Goal: Transaction & Acquisition: Book appointment/travel/reservation

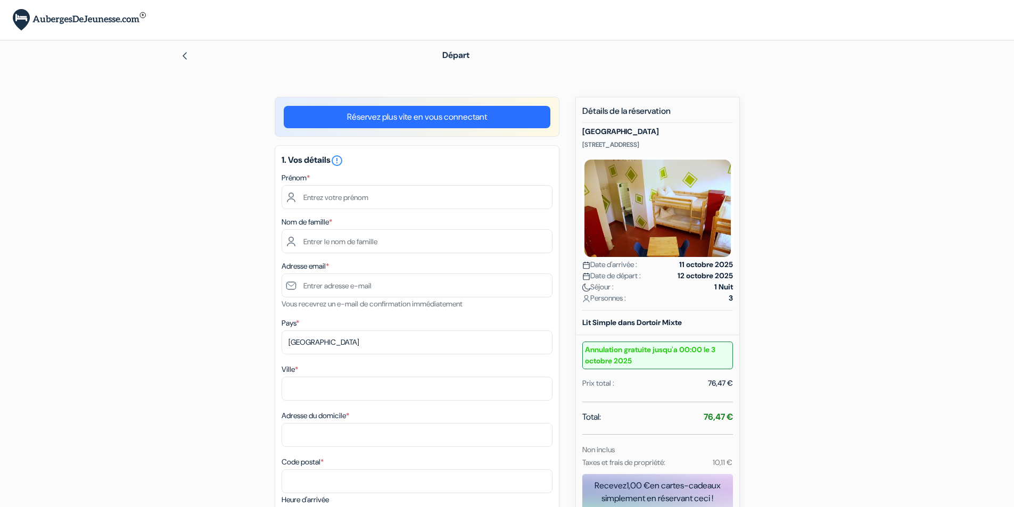
type input "[PERSON_NAME]"
type input "[EMAIL_ADDRESS][DOMAIN_NAME]"
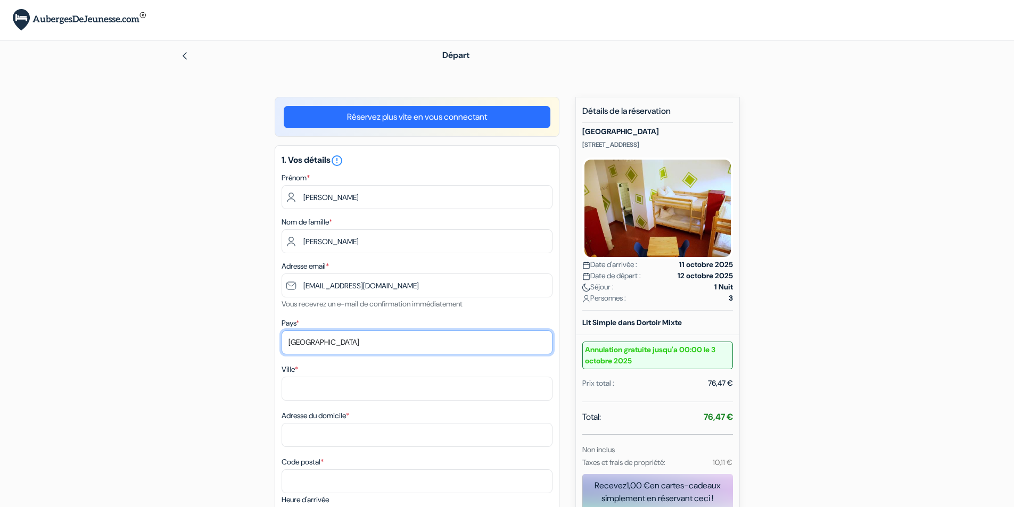
select select "fr"
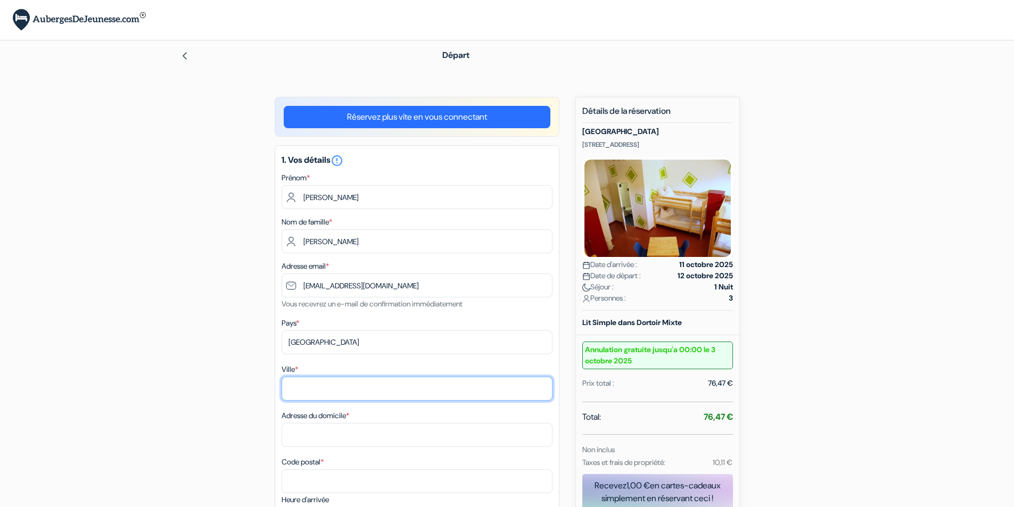
type input "[GEOGRAPHIC_DATA]"
type input "[STREET_ADDRESS]"
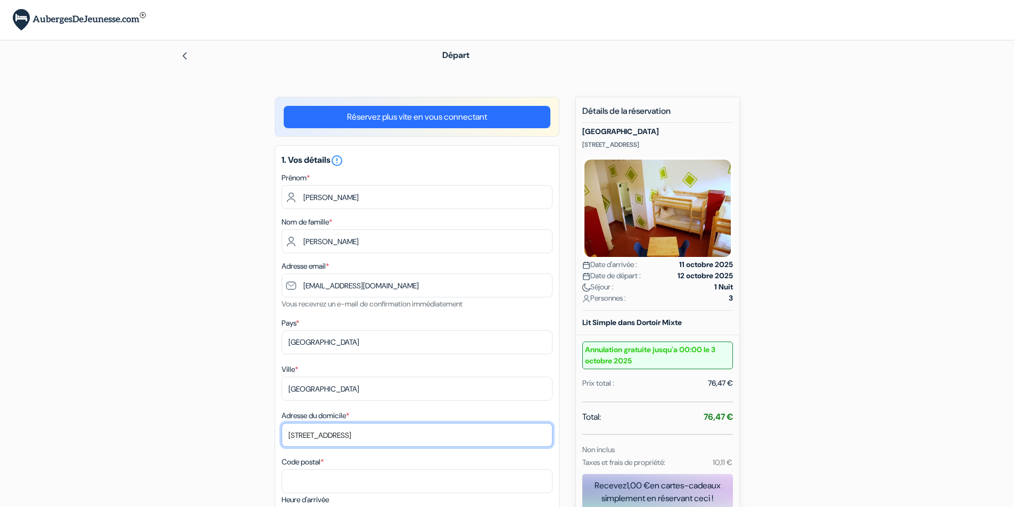
type input "69005"
type input "0651821905"
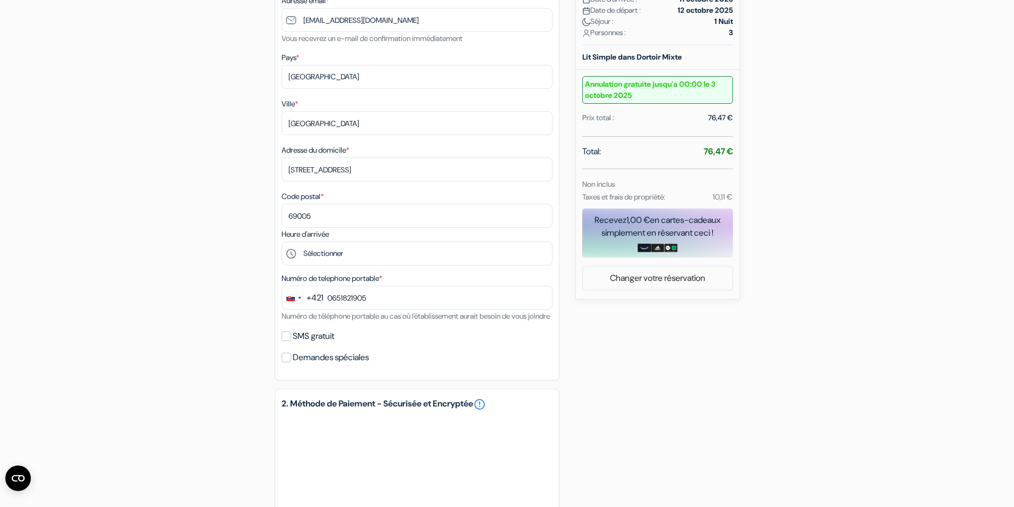
scroll to position [266, 0]
click at [366, 251] on select "Sélectionner 15:00 16:00 17:00 18:00 19:00 20:00 21:00 22:00" at bounding box center [417, 253] width 271 height 24
select select "18"
click at [282, 241] on select "Sélectionner 15:00 16:00 17:00 18:00 19:00 20:00 21:00 22:00" at bounding box center [417, 253] width 271 height 24
click at [375, 297] on input "0651821905" at bounding box center [417, 297] width 271 height 24
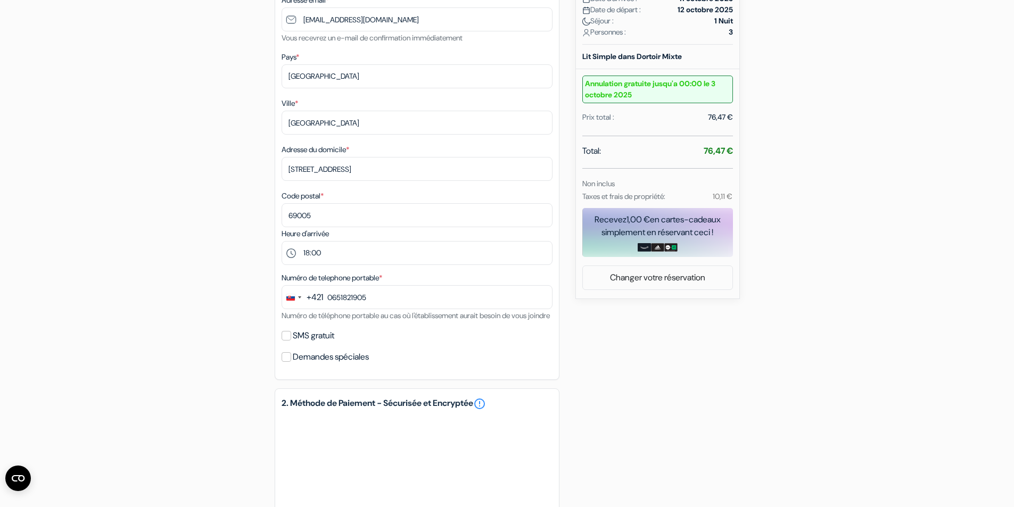
click at [318, 295] on div "+421" at bounding box center [315, 297] width 16 height 13
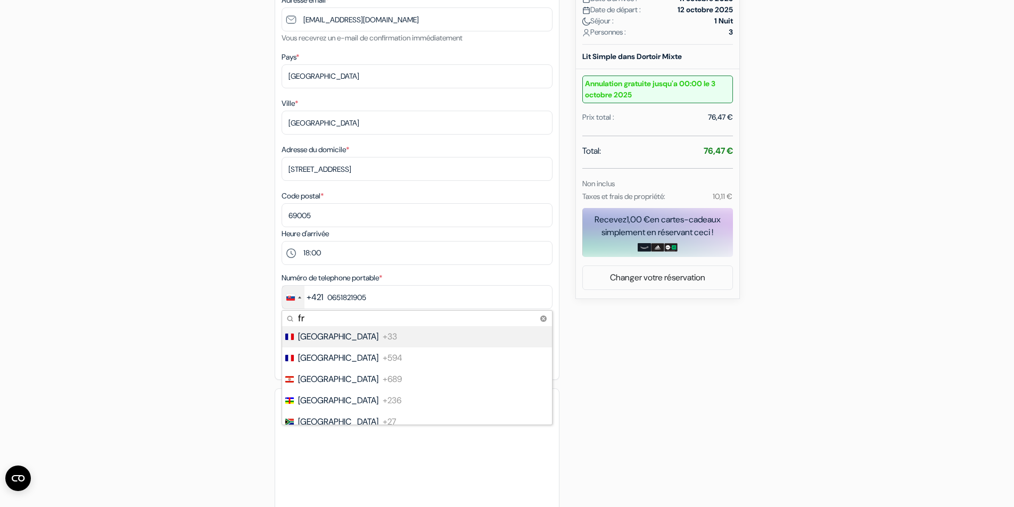
type input "fr"
click at [383, 332] on span "+33" at bounding box center [390, 336] width 14 height 13
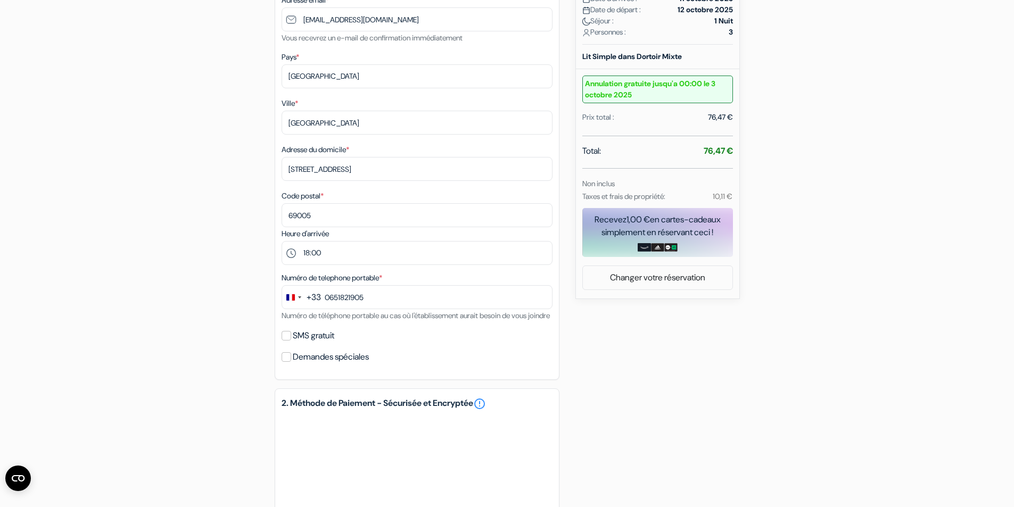
click at [383, 343] on div "SMS gratuit" at bounding box center [417, 335] width 271 height 15
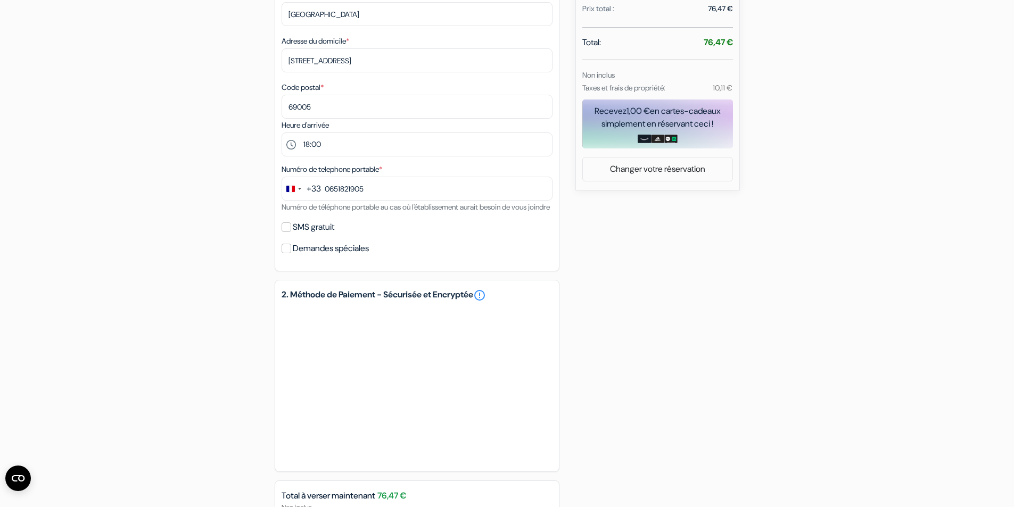
scroll to position [426, 0]
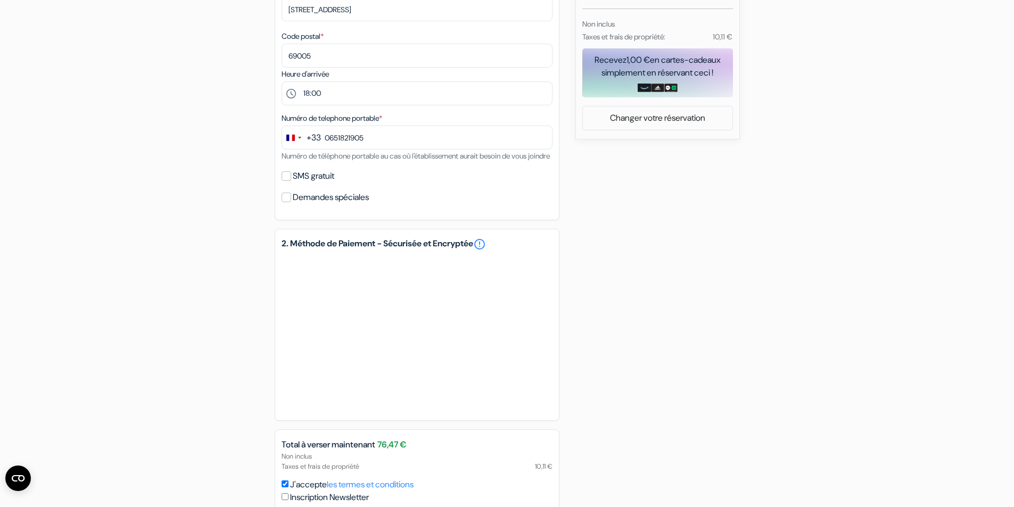
click at [662, 294] on div "add_box [GEOGRAPHIC_DATA] [STREET_ADDRESS] Détails de l'établissement X Auberge…" at bounding box center [507, 123] width 702 height 905
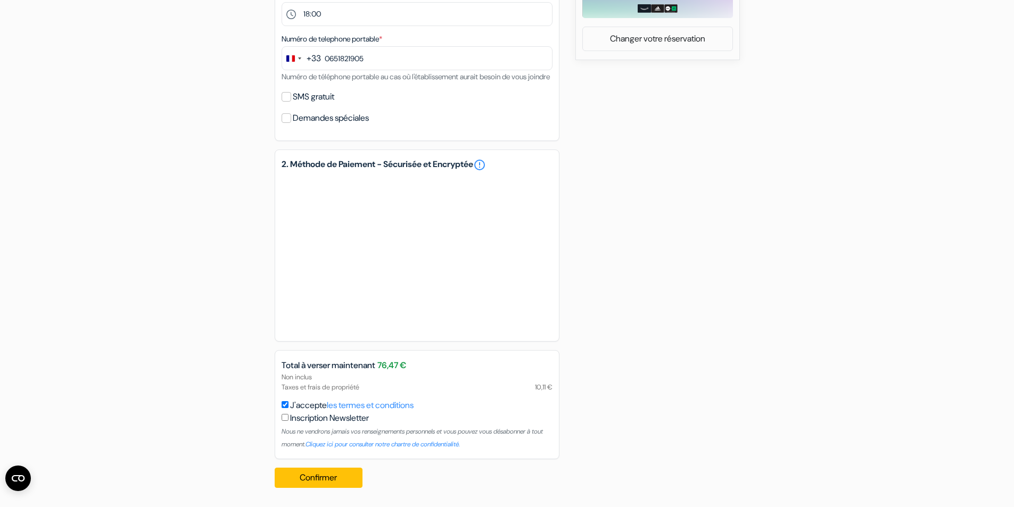
scroll to position [518, 0]
click at [344, 471] on button "Confirmer Loading..." at bounding box center [319, 478] width 88 height 20
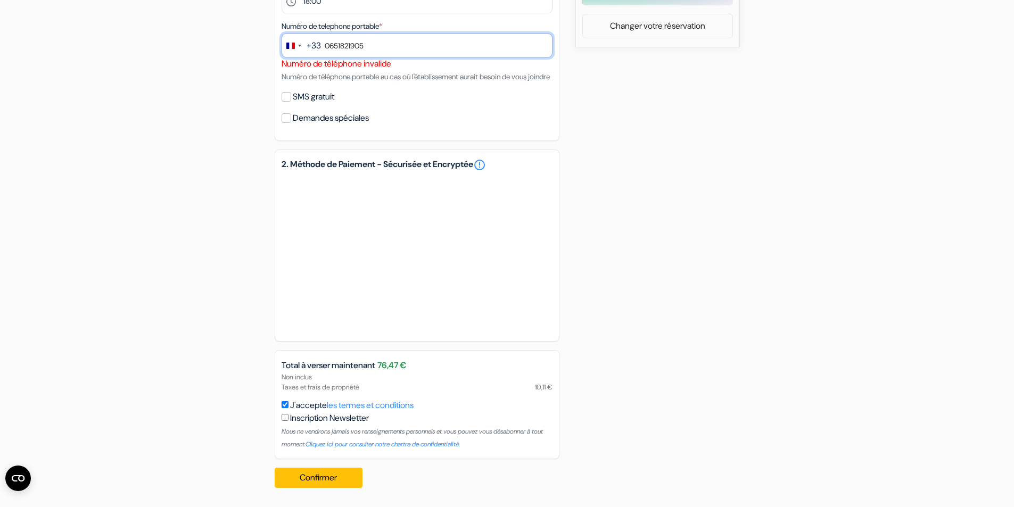
click at [330, 45] on input "0651821905" at bounding box center [417, 46] width 271 height 24
click at [320, 497] on div "Confirmer Loading... Traitement de la demande..." at bounding box center [322, 477] width 95 height 37
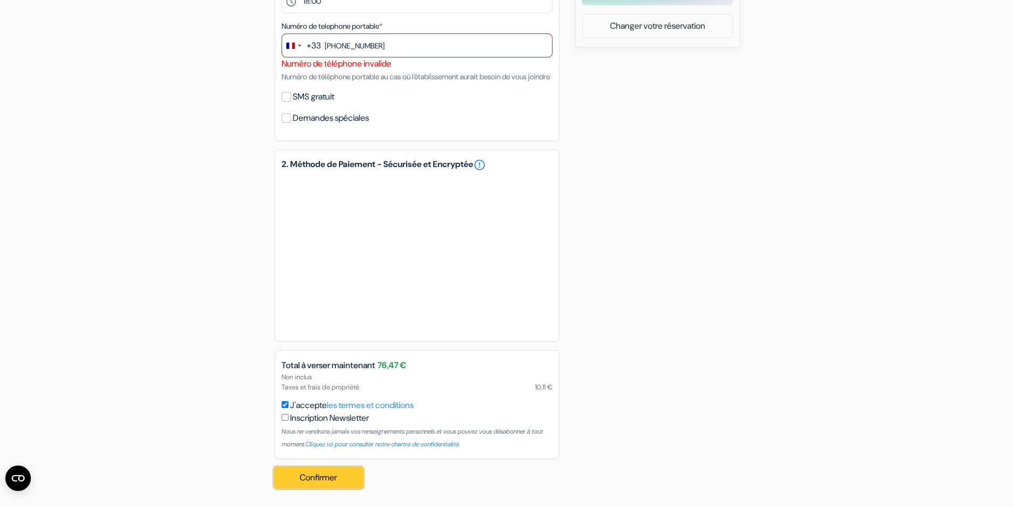
click at [319, 488] on button "Confirmer Loading..." at bounding box center [319, 478] width 88 height 20
click at [339, 482] on button "Confirmer Loading..." at bounding box center [319, 478] width 88 height 20
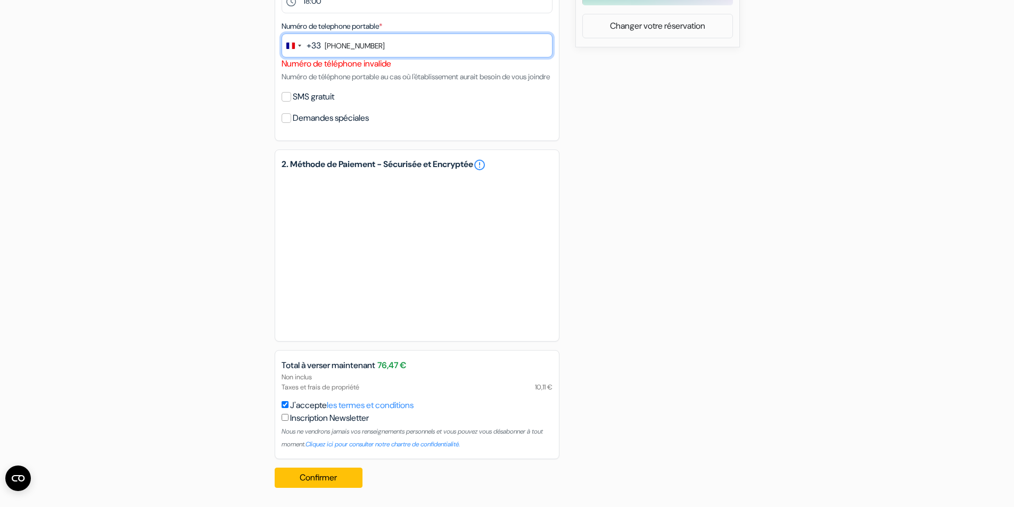
click at [336, 48] on input "[PHONE_NUMBER]" at bounding box center [417, 46] width 271 height 24
type input "651821905"
click at [294, 48] on div "Change country, selected Singapore (+65)" at bounding box center [290, 46] width 9 height 6
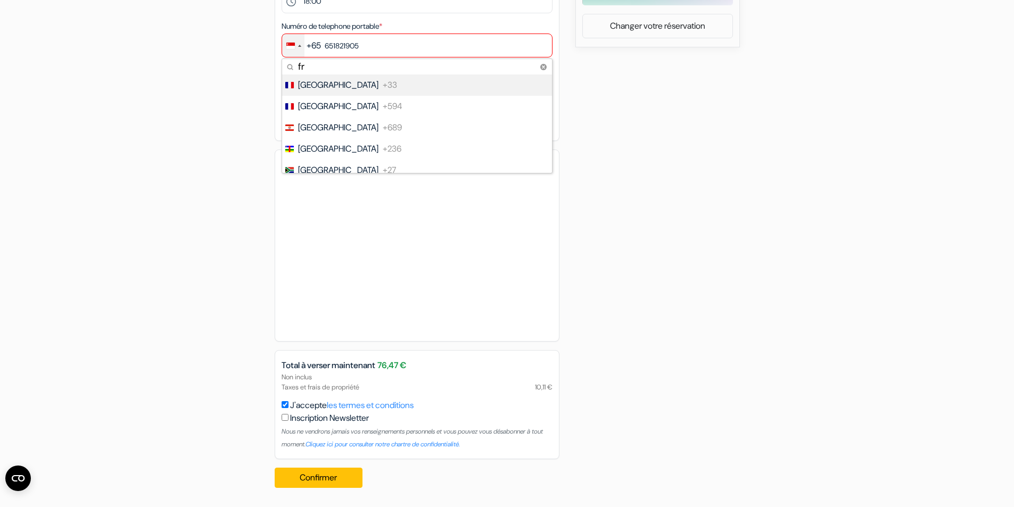
click at [383, 87] on span "+33" at bounding box center [390, 85] width 14 height 13
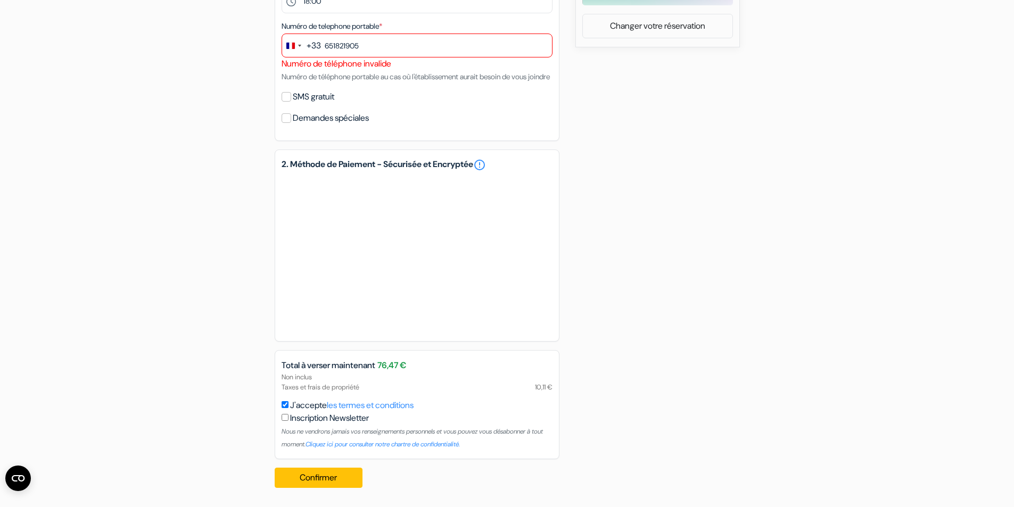
click at [409, 78] on small "Numéro de téléphone portable au cas où l'établissement aurait besoin de vous jo…" at bounding box center [416, 77] width 268 height 10
click at [321, 485] on button "Confirmer Loading..." at bounding box center [319, 478] width 88 height 20
click at [301, 104] on label "SMS gratuit" at bounding box center [314, 96] width 42 height 15
click at [291, 102] on input "SMS gratuit" at bounding box center [287, 97] width 10 height 10
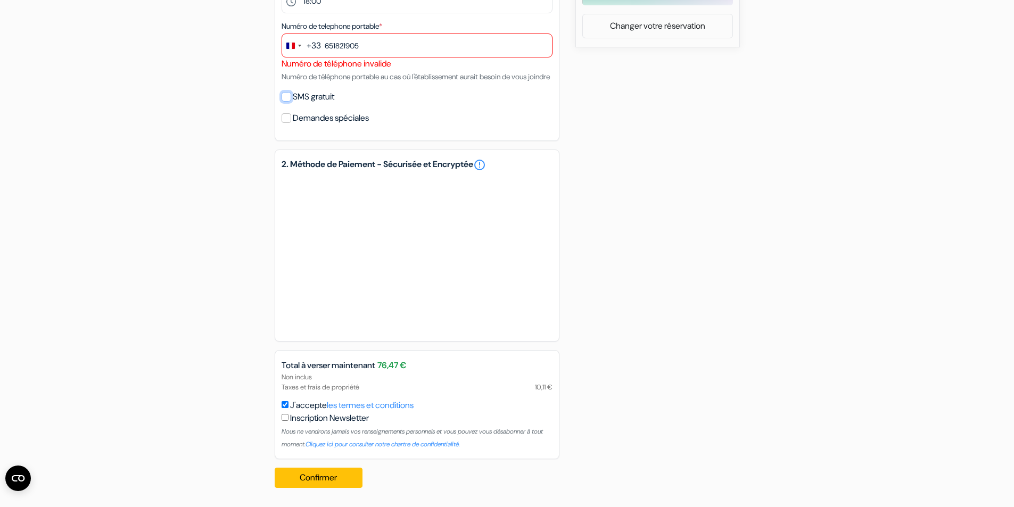
checkbox input "true"
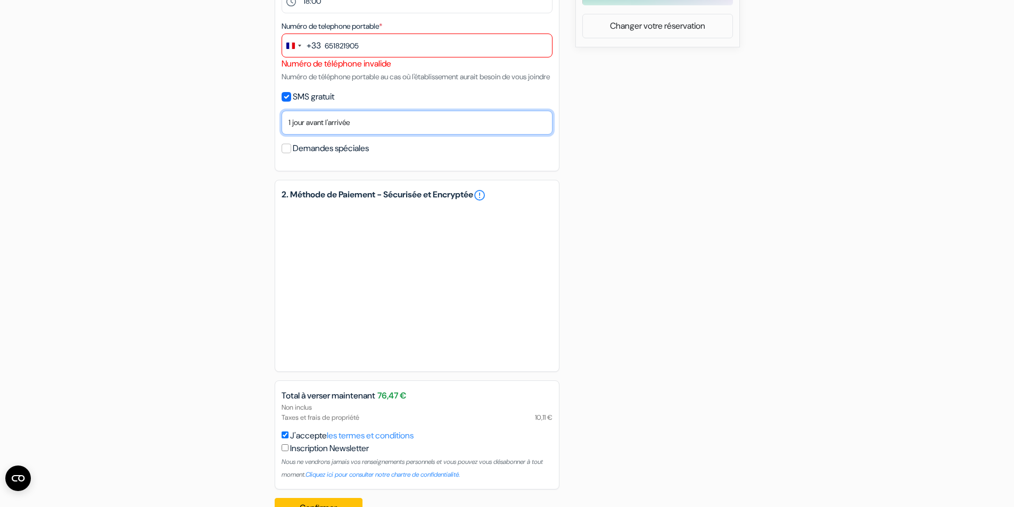
click at [317, 135] on select "Non merci Maintenant Le jour de votre arrivée 1 jour avant l'arrivée 2 jours av…" at bounding box center [417, 123] width 271 height 24
click at [318, 135] on select "Non merci Maintenant Le jour de votre arrivée 1 jour avant l'arrivée 2 jours av…" at bounding box center [417, 123] width 271 height 24
click at [317, 135] on select "Non merci Maintenant Le jour de votre arrivée 1 jour avant l'arrivée 2 jours av…" at bounding box center [417, 123] width 271 height 24
select select "none"
click at [282, 123] on select "Non merci Maintenant Le jour de votre arrivée 1 jour avant l'arrivée 2 jours av…" at bounding box center [417, 123] width 271 height 24
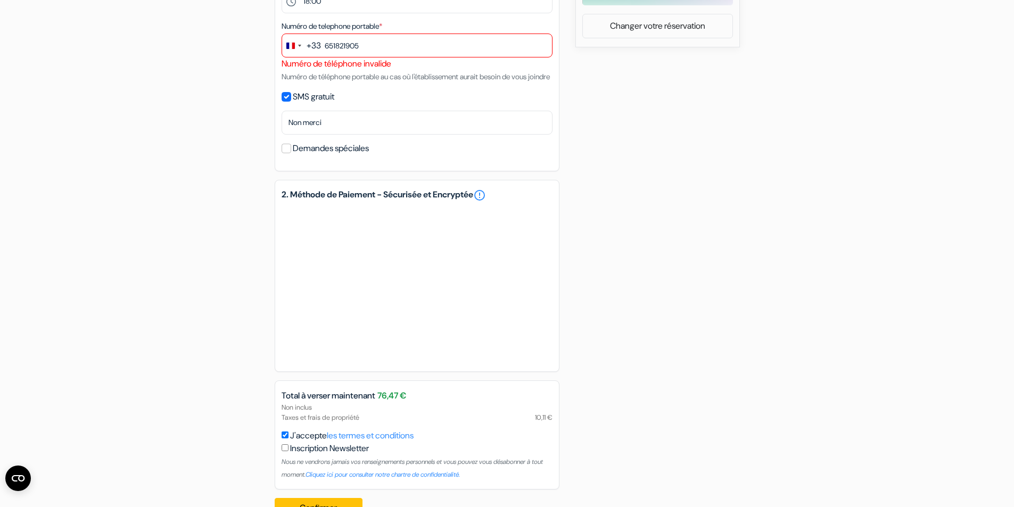
click at [267, 175] on div "add_box [GEOGRAPHIC_DATA] [STREET_ADDRESS] Détails de l'établissement X Auberge…" at bounding box center [507, 53] width 702 height 948
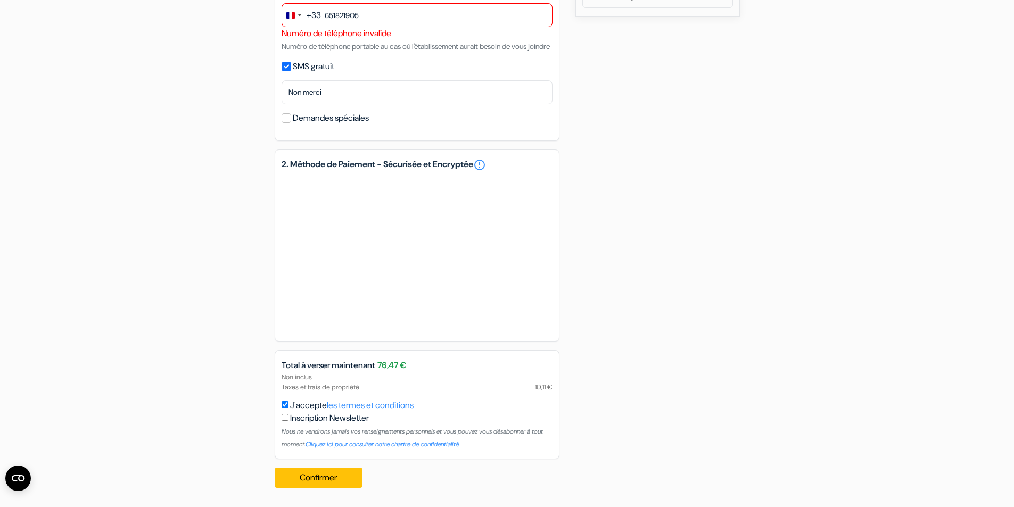
scroll to position [561, 0]
click at [326, 483] on button "Confirmer Loading..." at bounding box center [319, 478] width 88 height 20
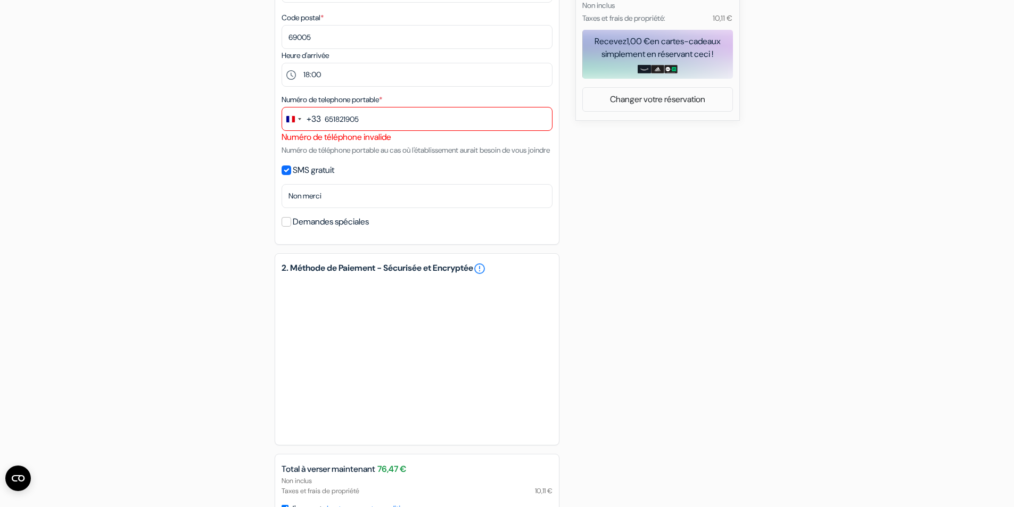
scroll to position [401, 0]
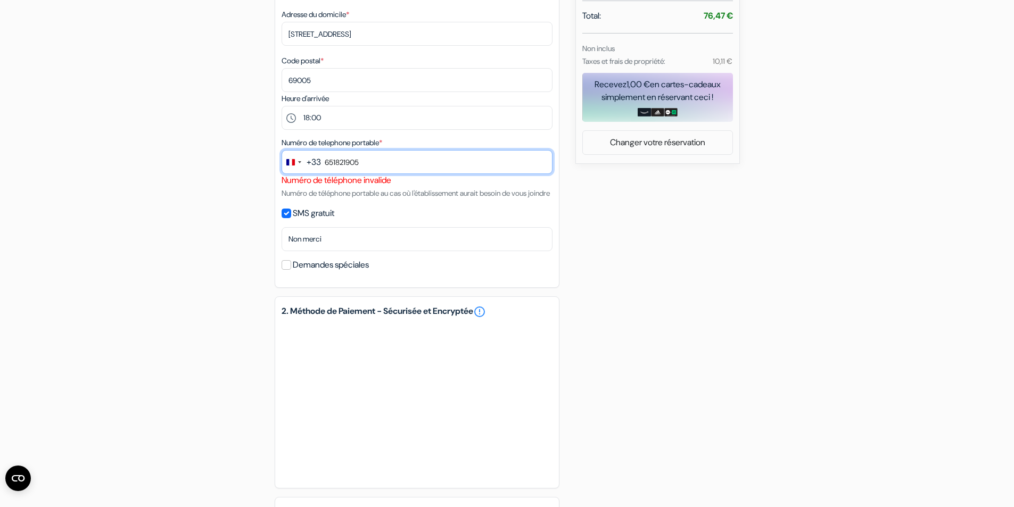
click at [326, 164] on input "651821905" at bounding box center [417, 162] width 271 height 24
click at [328, 160] on input "651821905" at bounding box center [417, 162] width 271 height 24
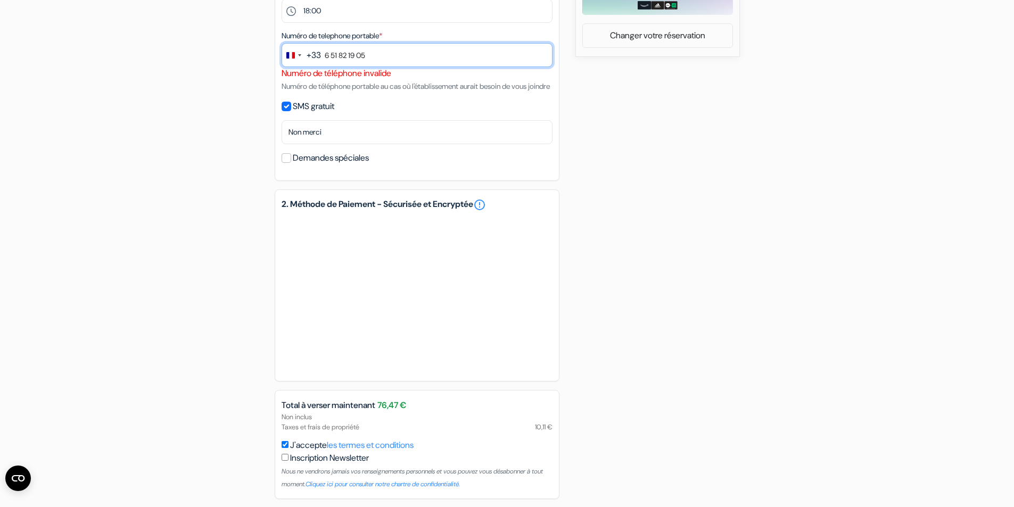
scroll to position [561, 0]
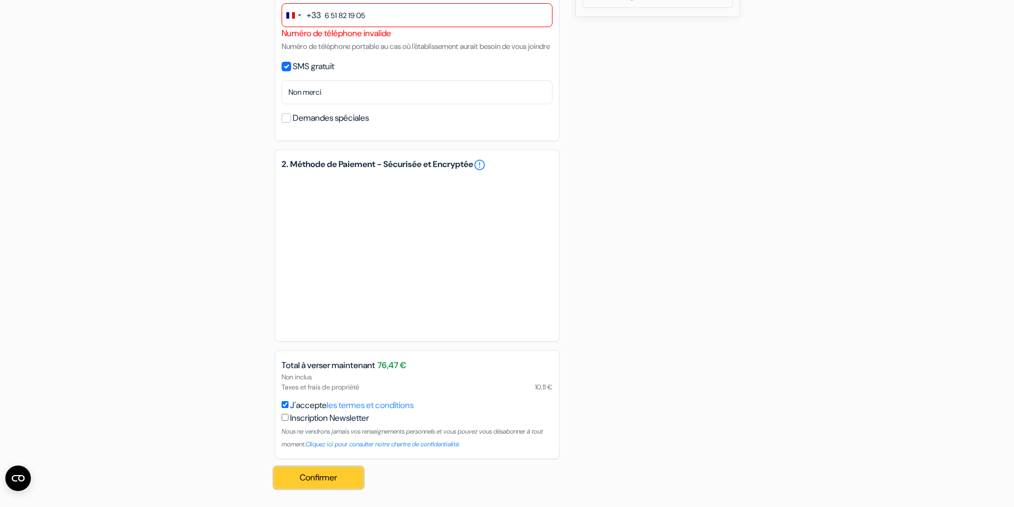
click at [335, 484] on button "Confirmer Loading..." at bounding box center [319, 478] width 88 height 20
click at [335, 483] on button "Confirmer Loading..." at bounding box center [319, 478] width 88 height 20
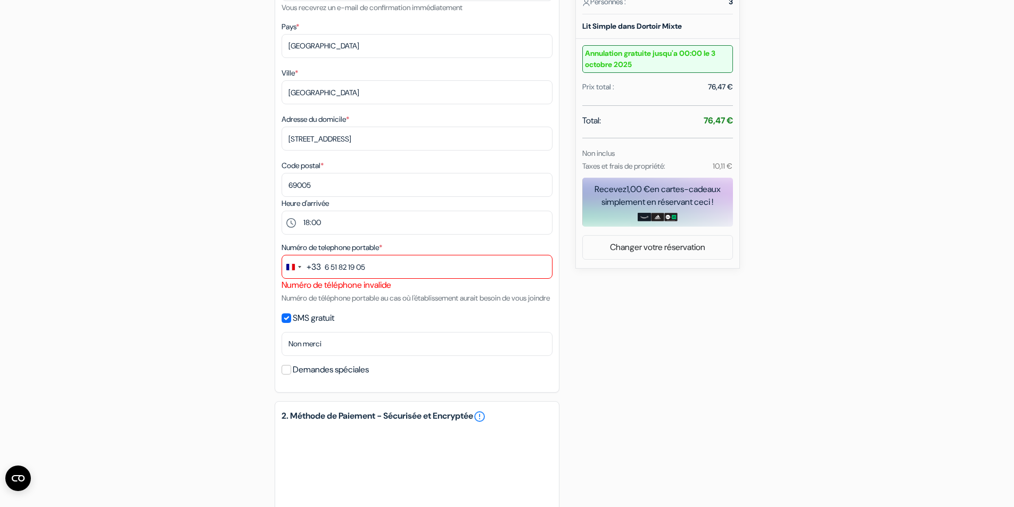
scroll to position [295, 0]
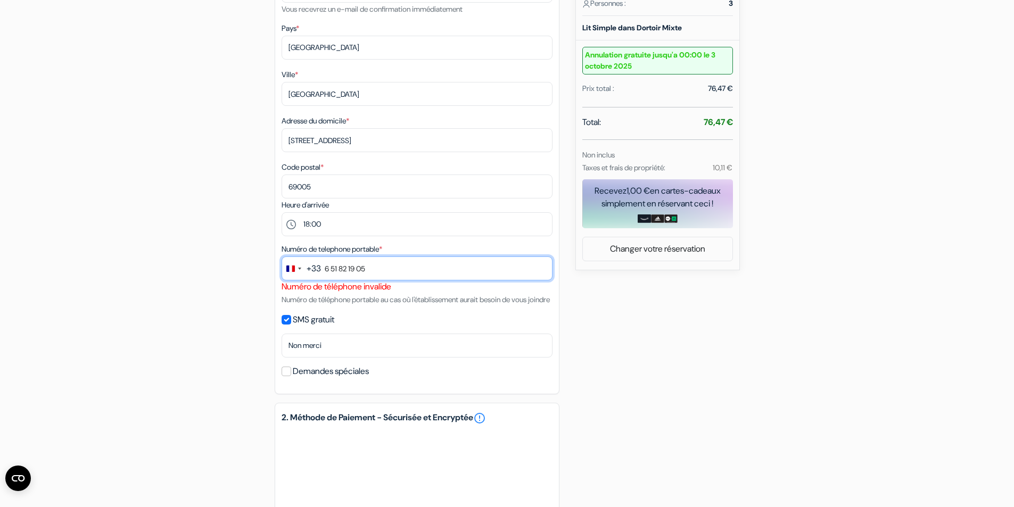
click at [326, 268] on input "6 51 82 19 05" at bounding box center [417, 269] width 271 height 24
type input "06 51 82 19 05"
click at [418, 297] on small "Numéro de téléphone portable au cas où l'établissement aurait besoin de vous jo…" at bounding box center [416, 300] width 268 height 10
click at [400, 255] on div "Numéro de telephone portable * +33 fr 5 results found No results found [GEOGRAP…" at bounding box center [417, 274] width 271 height 63
click at [404, 275] on input "06 51 82 19 05" at bounding box center [417, 269] width 271 height 24
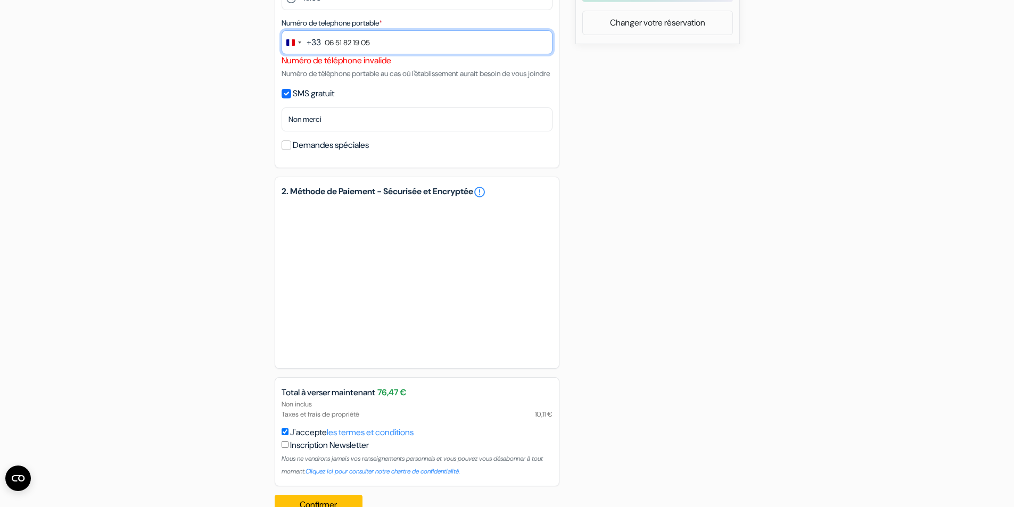
scroll to position [561, 0]
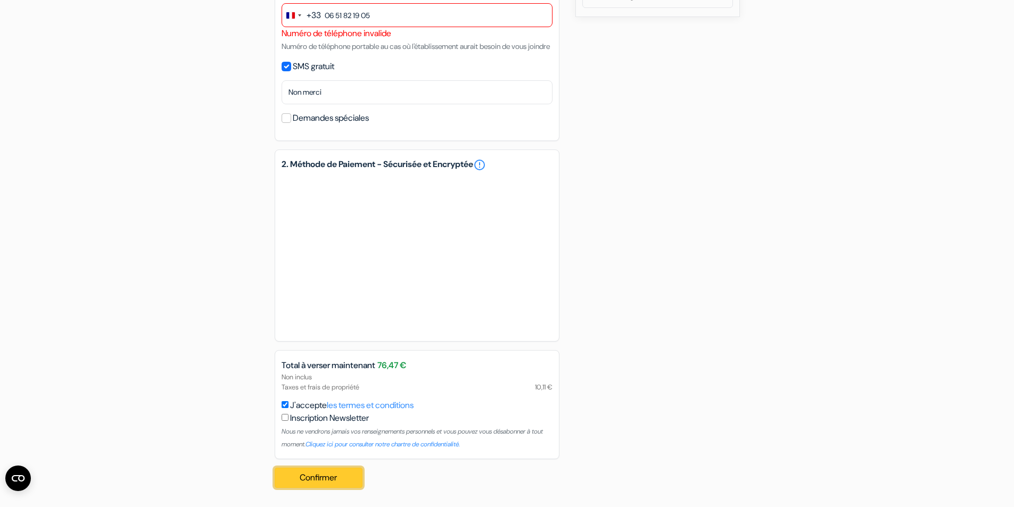
click at [320, 477] on button "Confirmer Loading..." at bounding box center [319, 478] width 88 height 20
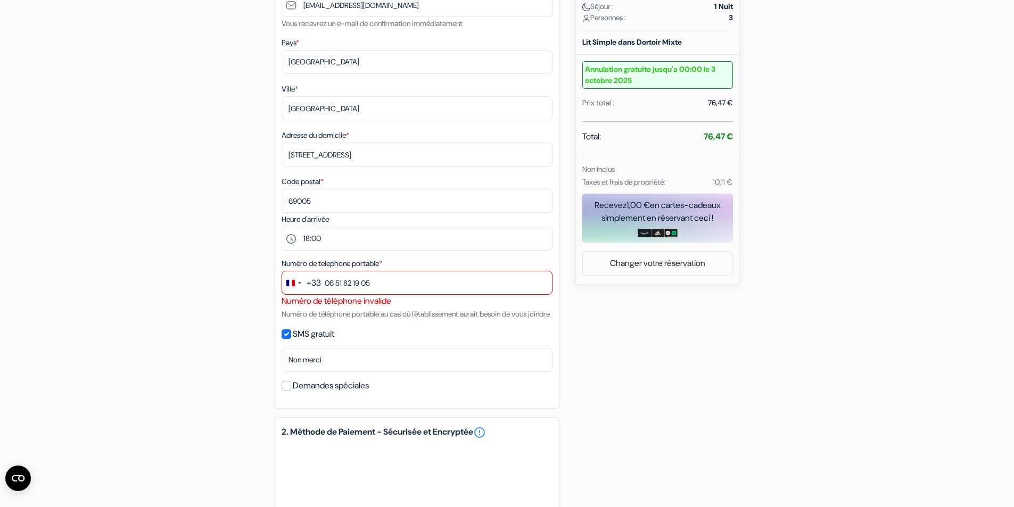
scroll to position [242, 0]
